Goal: Information Seeking & Learning: Find specific fact

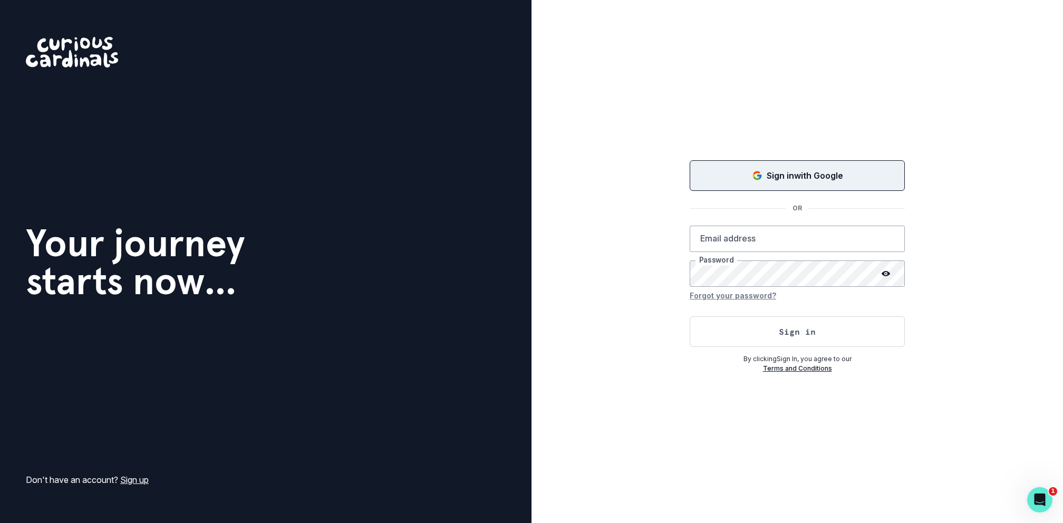
click at [780, 181] on p "Sign in with Google" at bounding box center [805, 175] width 76 height 13
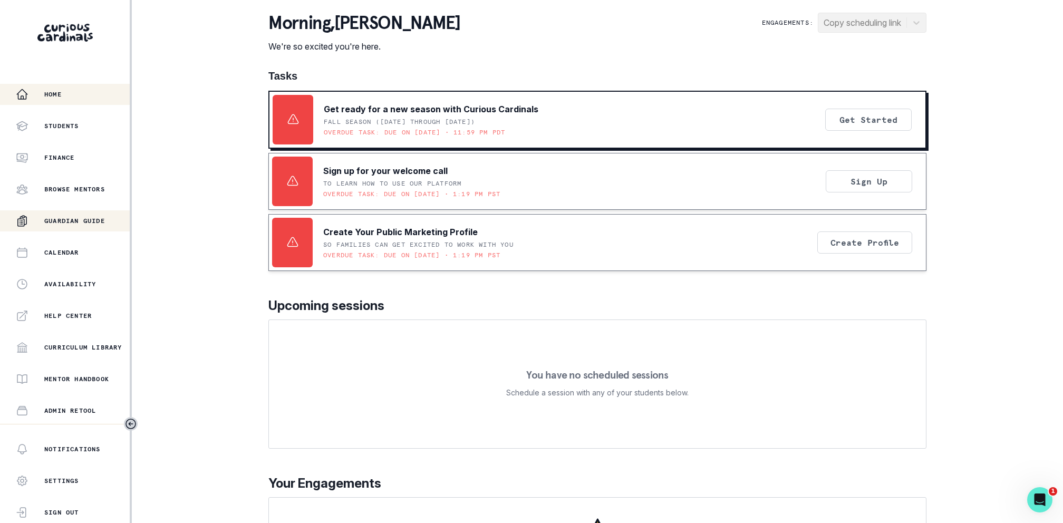
scroll to position [123, 0]
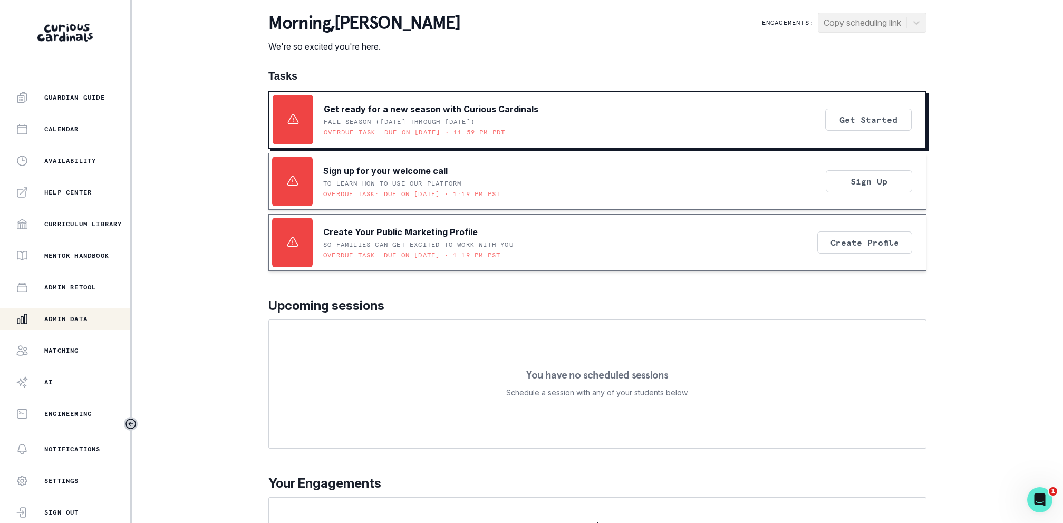
click at [69, 327] on button "Admin Data" at bounding box center [65, 318] width 130 height 21
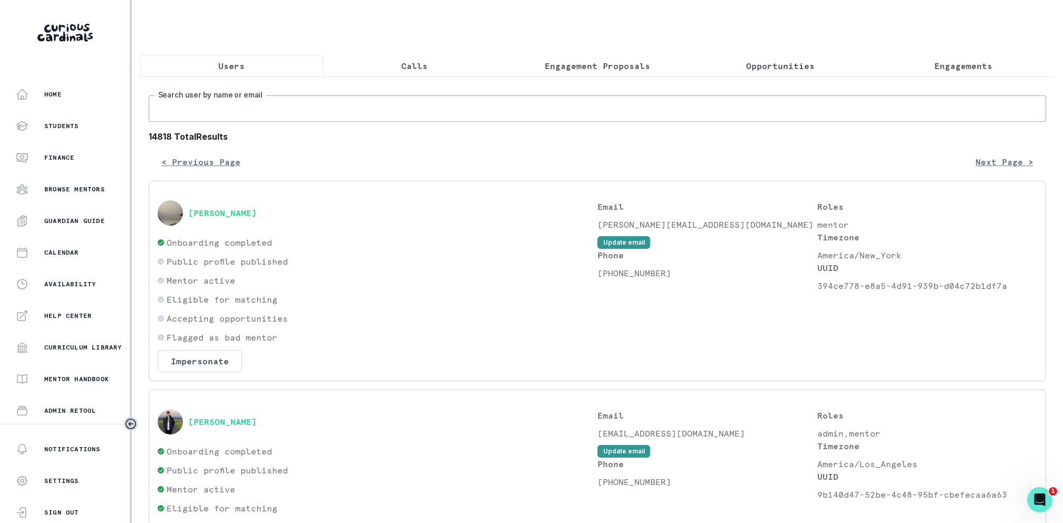
click at [273, 100] on input "Search user by name or email" at bounding box center [597, 108] width 897 height 26
type input "olshank"
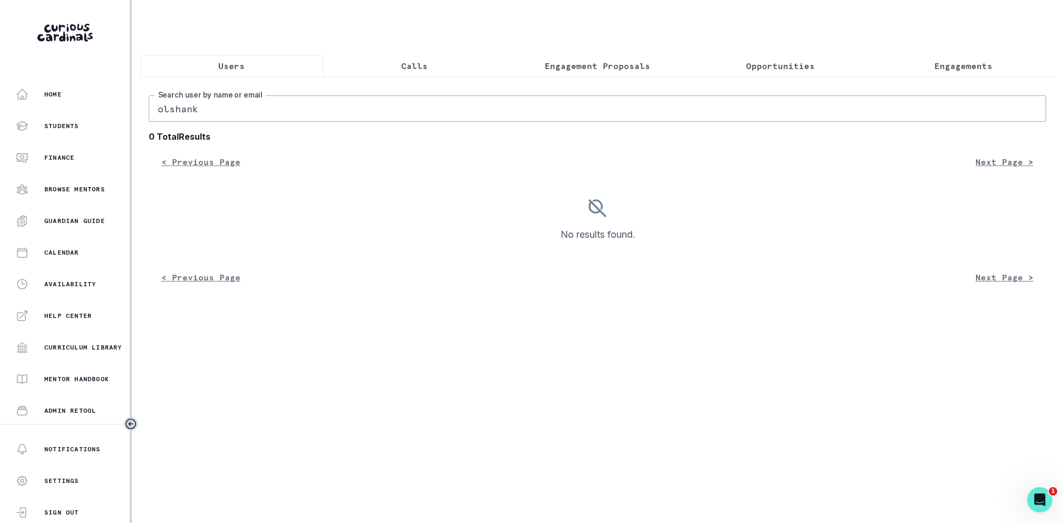
click at [262, 110] on input "olshank" at bounding box center [597, 108] width 897 height 26
type input "[PERSON_NAME]"
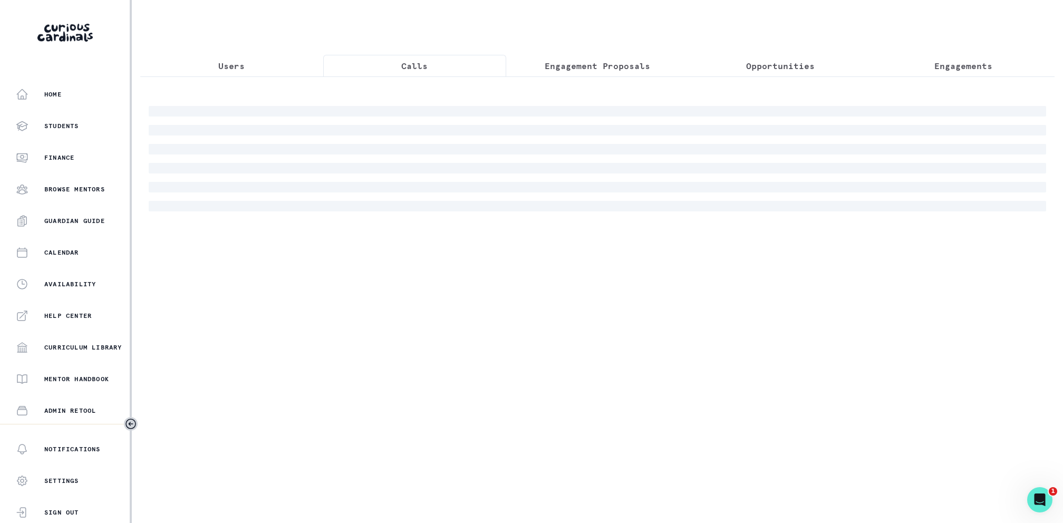
click at [401, 70] on button "Calls" at bounding box center [414, 66] width 183 height 22
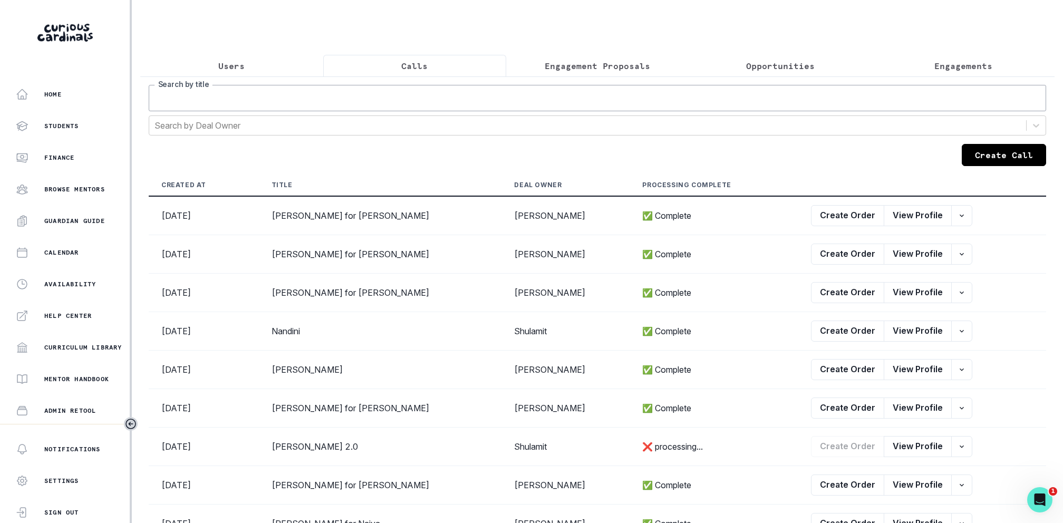
click at [403, 104] on input "Search by title" at bounding box center [597, 98] width 897 height 26
type input "[PERSON_NAME]"
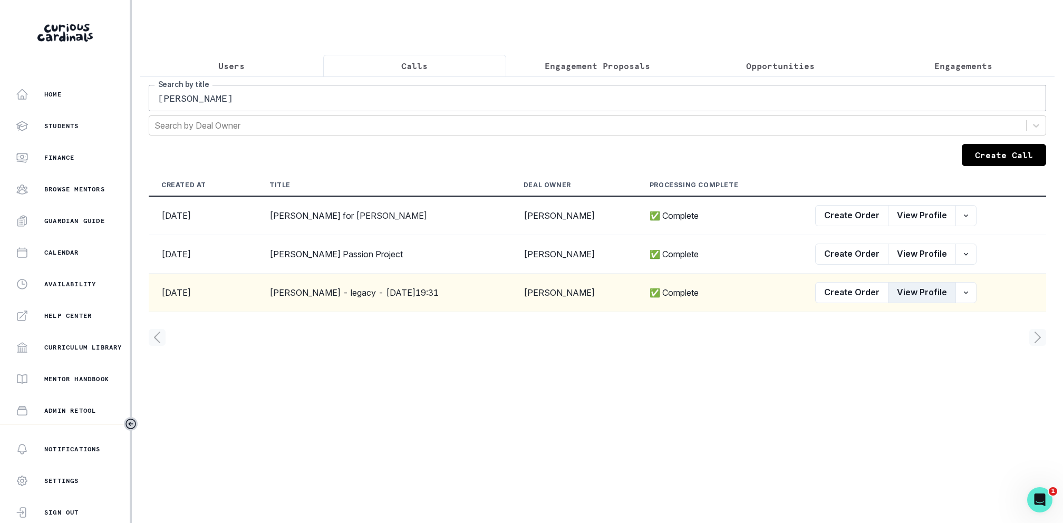
click at [902, 295] on button "View Profile" at bounding box center [922, 292] width 68 height 21
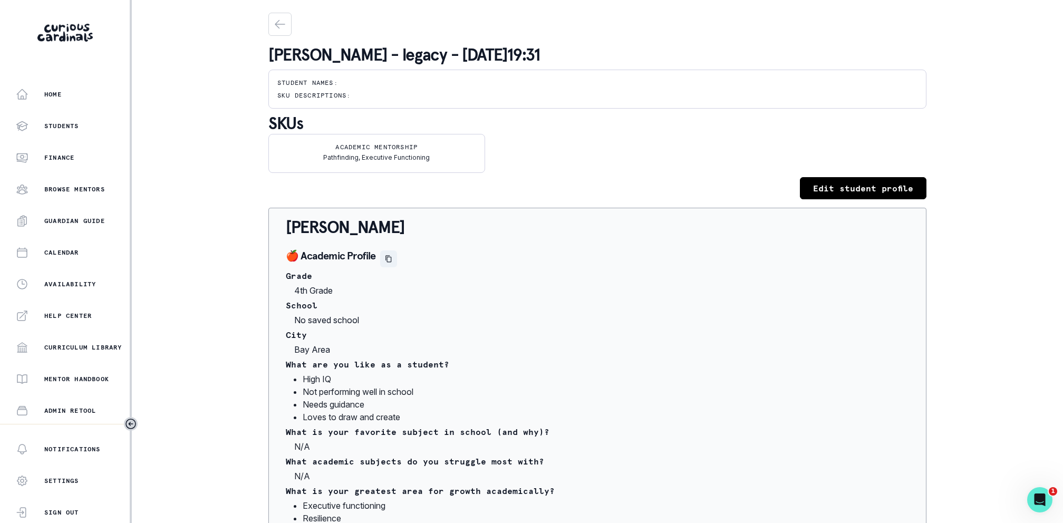
click at [385, 260] on icon "Copied to clipboard" at bounding box center [388, 258] width 7 height 7
